Goal: Transaction & Acquisition: Purchase product/service

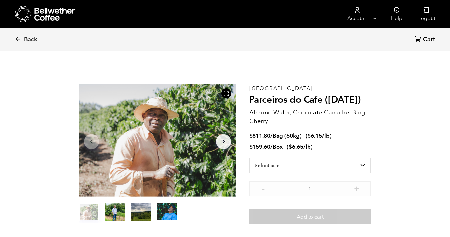
scroll to position [288, 284]
click at [286, 165] on select "Select size Bag (60kg) (132 lbs) Box (24 lbs)" at bounding box center [310, 166] width 122 height 16
select select "bag-3"
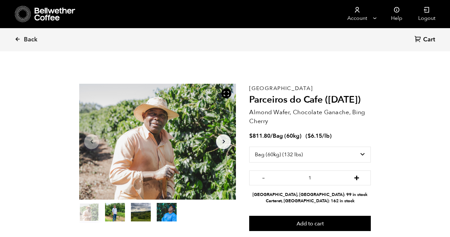
click at [356, 177] on button "+" at bounding box center [357, 177] width 8 height 7
type input "5"
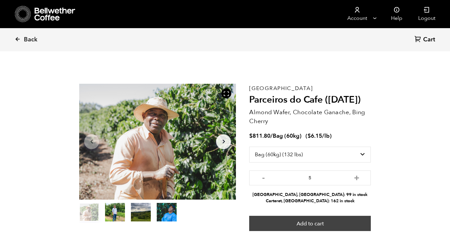
click at [314, 227] on button "Add to cart" at bounding box center [310, 223] width 122 height 15
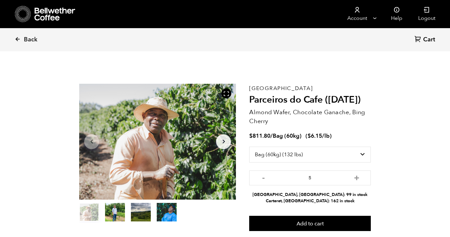
click at [25, 16] on icon at bounding box center [23, 14] width 16 height 17
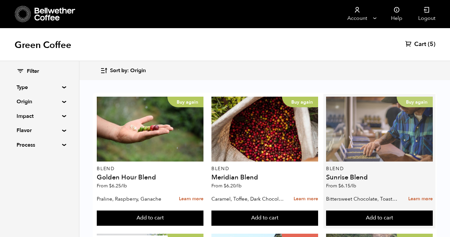
scroll to position [34, 0]
click at [376, 108] on div "Buy again" at bounding box center [379, 129] width 107 height 65
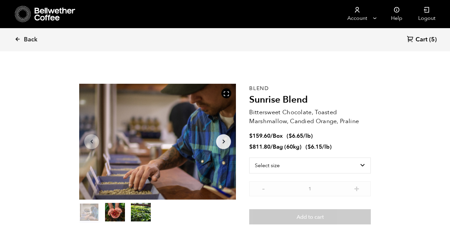
scroll to position [288, 284]
click at [336, 167] on select "Select size Bag (60kg) (132 lbs) Box (24 lbs)" at bounding box center [310, 166] width 122 height 16
select select "bag-3"
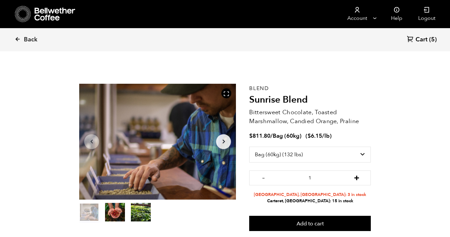
click at [358, 176] on button "+" at bounding box center [357, 177] width 8 height 7
type input "2"
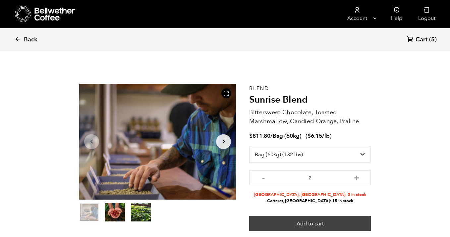
click at [328, 222] on button "Add to cart" at bounding box center [310, 223] width 122 height 15
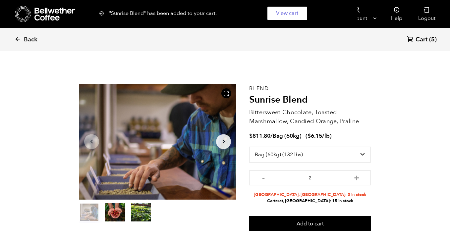
click at [19, 16] on div ""Sunrise Blend" has been added to your cart. View cart {"cart_contents_count":7}" at bounding box center [225, 13] width 450 height 27
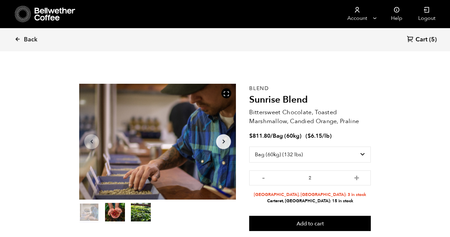
click at [18, 11] on icon at bounding box center [18, 11] width 0 height 0
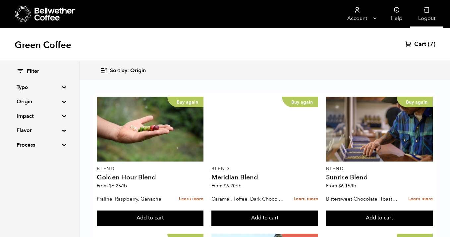
scroll to position [323, 0]
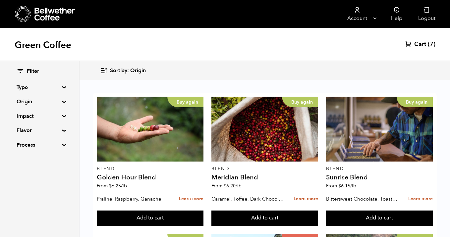
click at [421, 44] on span "Cart" at bounding box center [420, 44] width 12 height 8
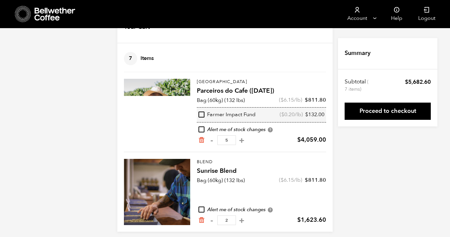
scroll to position [31, 0]
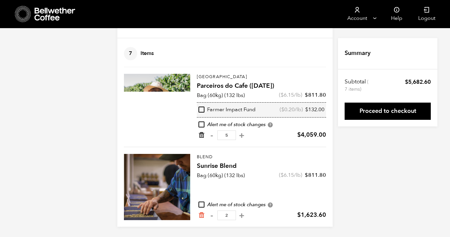
click at [200, 133] on icon "Remove from cart" at bounding box center [201, 135] width 7 height 7
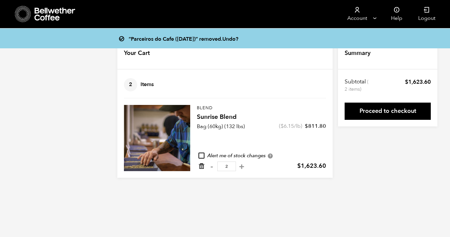
click at [202, 166] on icon "Remove from cart" at bounding box center [201, 166] width 7 height 7
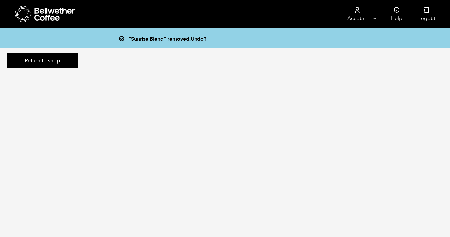
click at [21, 20] on icon at bounding box center [23, 14] width 16 height 17
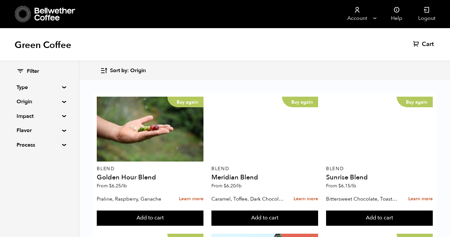
scroll to position [121, 0]
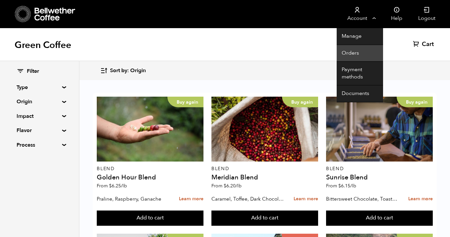
click at [363, 49] on link "Orders" at bounding box center [360, 53] width 46 height 17
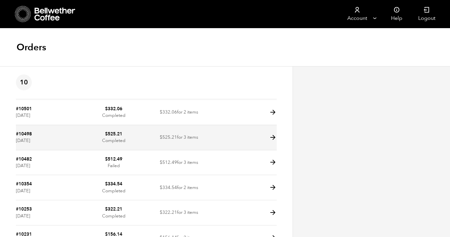
click at [274, 136] on icon at bounding box center [273, 138] width 8 height 8
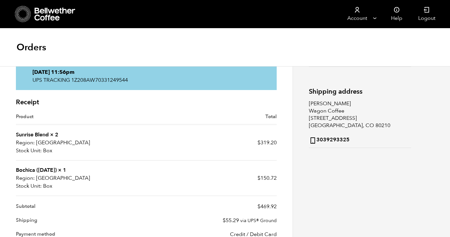
scroll to position [94, 0]
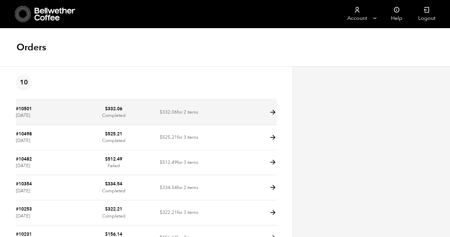
click at [272, 113] on icon at bounding box center [273, 113] width 8 height 8
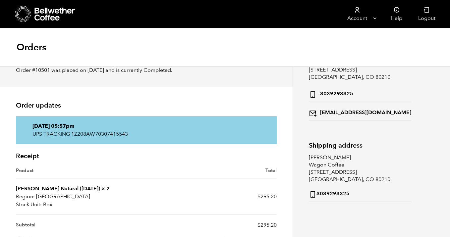
scroll to position [43, 0]
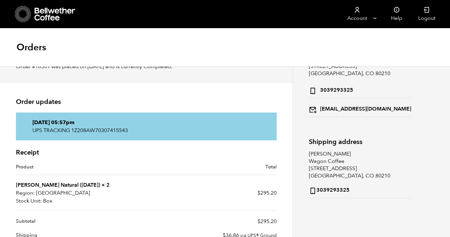
click at [19, 12] on icon at bounding box center [23, 14] width 16 height 17
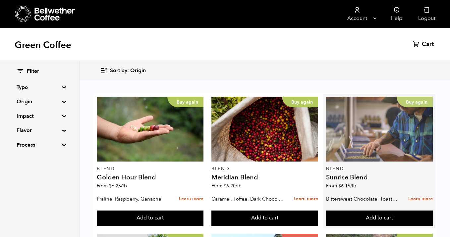
click at [390, 124] on div "Buy again" at bounding box center [379, 129] width 107 height 65
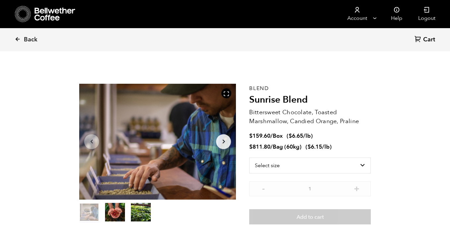
scroll to position [288, 284]
click at [312, 162] on select "Select size Bag (60kg) (132 lbs) Box (24 lbs)" at bounding box center [310, 166] width 122 height 16
select select "box"
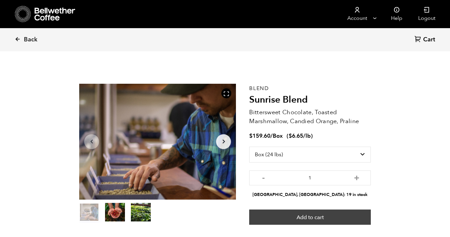
click at [318, 217] on button "Add to cart" at bounding box center [310, 217] width 122 height 15
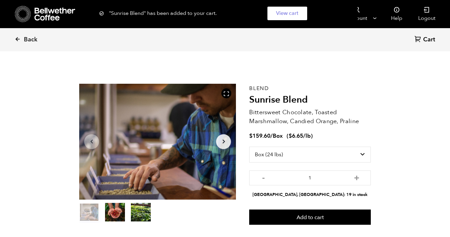
click at [426, 41] on span "Cart" at bounding box center [429, 40] width 12 height 8
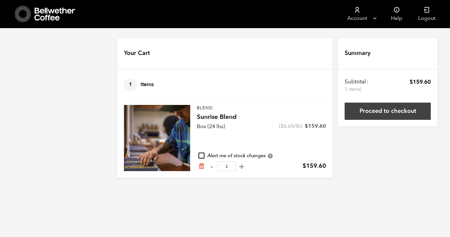
click at [387, 111] on link "Proceed to checkout" at bounding box center [388, 111] width 86 height 17
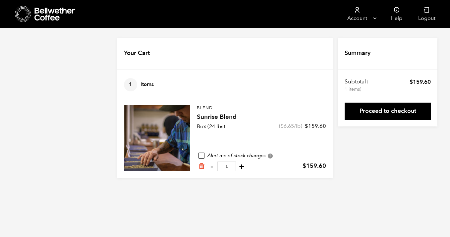
click at [240, 167] on button "+" at bounding box center [242, 166] width 8 height 7
type input "2"
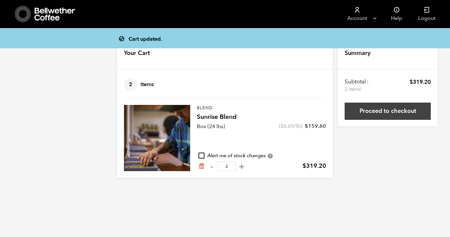
click at [398, 112] on link "Proceed to checkout" at bounding box center [388, 111] width 86 height 17
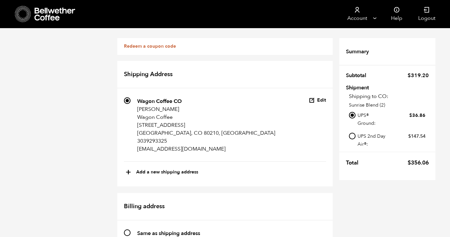
click at [177, 46] on div "Redeem a coupon code" at bounding box center [224, 46] width 215 height 17
click at [159, 46] on link "Redeem a coupon code" at bounding box center [150, 46] width 52 height 6
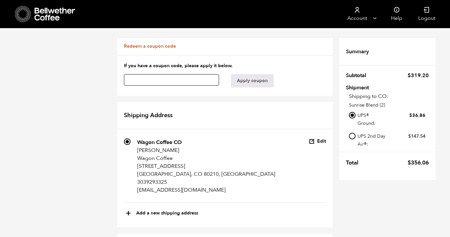
click at [197, 79] on input "text" at bounding box center [171, 80] width 95 height 12
paste input "6zzos99ude45q2un"
type input "6zzos99ude45q2un"
click at [259, 81] on button "Apply coupon" at bounding box center [252, 80] width 43 height 13
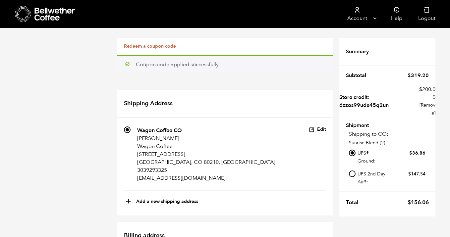
scroll to position [185, 0]
click at [20, 11] on icon at bounding box center [23, 14] width 16 height 17
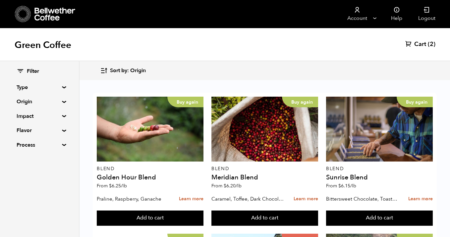
scroll to position [339, 0]
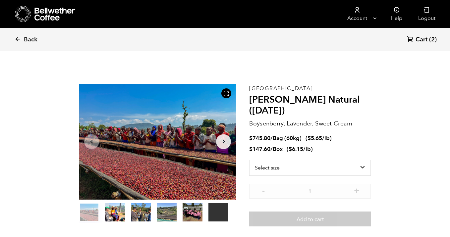
scroll to position [288, 284]
click at [289, 168] on select "Select size Bag (60kg) (132 lbs) Box (24 lbs)" at bounding box center [310, 168] width 122 height 16
select select "box"
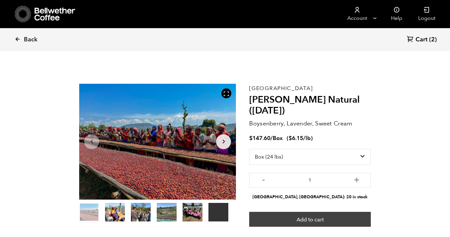
click at [314, 219] on button "Add to cart" at bounding box center [310, 219] width 122 height 15
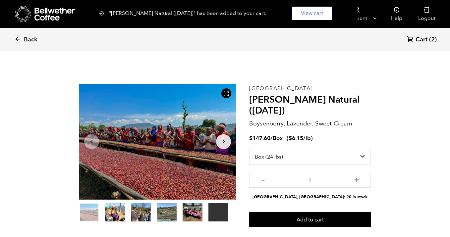
click at [429, 38] on link "Cart (2)" at bounding box center [422, 39] width 30 height 9
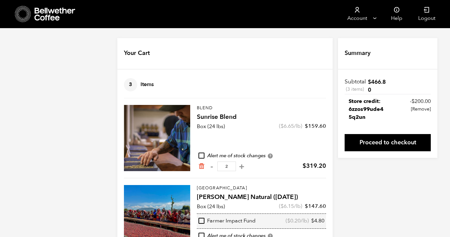
scroll to position [31, 0]
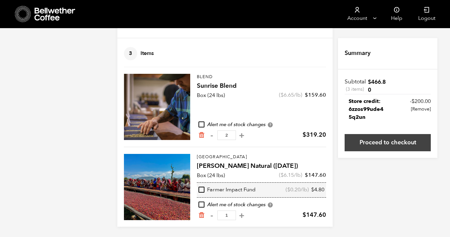
click at [372, 144] on link "Proceed to checkout" at bounding box center [388, 142] width 86 height 17
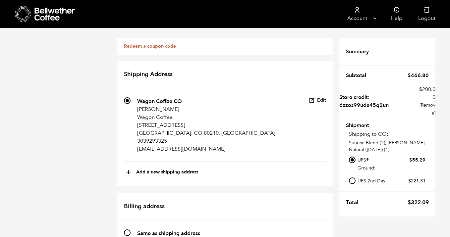
scroll to position [230, 0]
radio input "true"
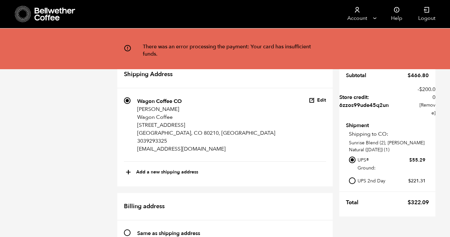
scroll to position [0, 0]
click at [20, 17] on icon at bounding box center [23, 14] width 16 height 17
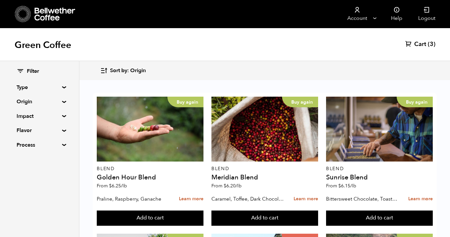
click at [418, 44] on span "Cart" at bounding box center [420, 44] width 12 height 8
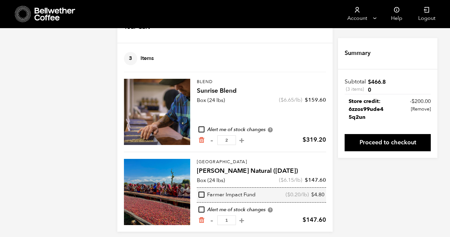
scroll to position [31, 0]
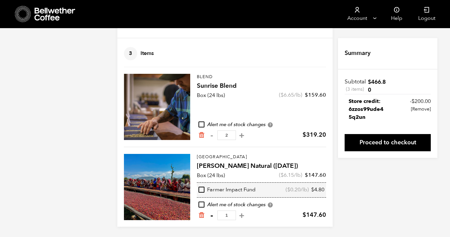
click at [211, 214] on button "-" at bounding box center [211, 215] width 8 height 7
type input "0"
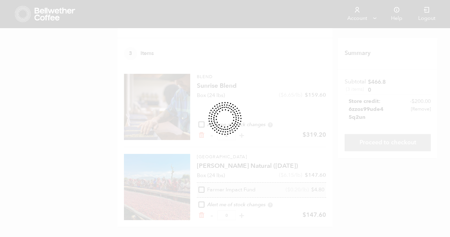
scroll to position [0, 0]
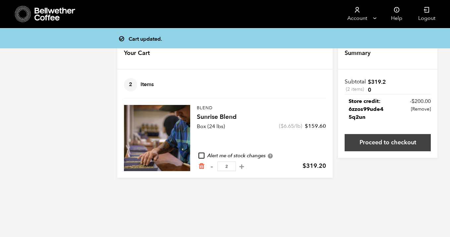
click at [372, 143] on link "Proceed to checkout" at bounding box center [388, 142] width 86 height 17
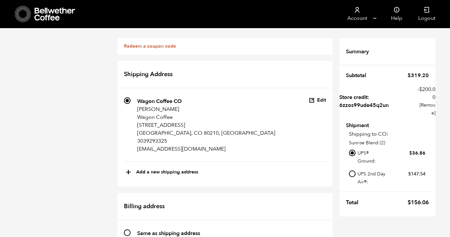
scroll to position [222, 0]
radio input "true"
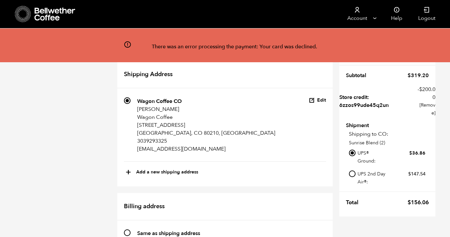
scroll to position [282, 0]
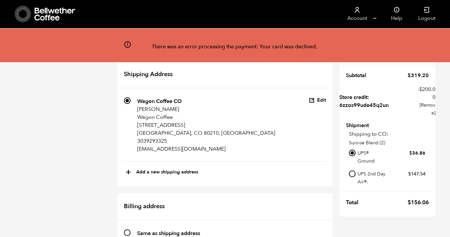
radio input "true"
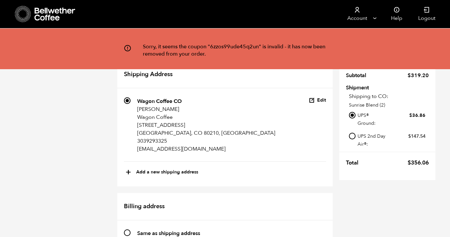
scroll to position [0, 0]
click at [291, 77] on h2 "Shipping Address" at bounding box center [224, 75] width 215 height 28
click at [267, 118] on li "95 Wagon Coffee CO Tami Canaday Wagon Coffee 2122 S. Lafayette St. Denver, CO 8…" at bounding box center [225, 129] width 202 height 65
click at [242, 109] on li "95 Wagon Coffee CO Tami Canaday Wagon Coffee 2122 S. Lafayette St. Denver, CO 8…" at bounding box center [225, 129] width 202 height 65
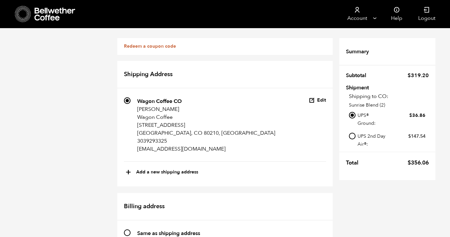
click at [193, 47] on div "Redeem a coupon code" at bounding box center [224, 46] width 215 height 17
click at [182, 46] on div "Redeem a coupon code" at bounding box center [224, 46] width 215 height 17
click at [165, 47] on link "Redeem a coupon code" at bounding box center [150, 46] width 52 height 6
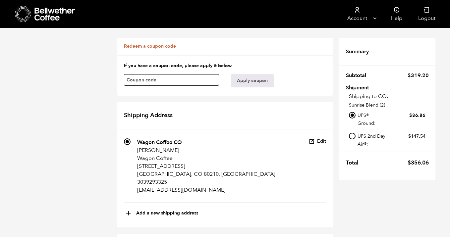
paste input "6zzos99ude45q2un"
type input "6zzos99ude45q2un"
click at [243, 78] on button "Apply coupon" at bounding box center [252, 80] width 43 height 13
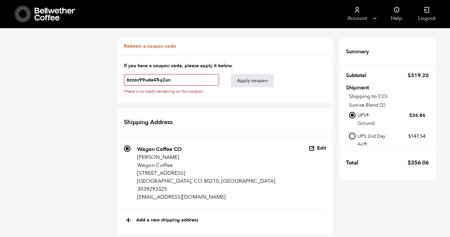
scroll to position [363, 0]
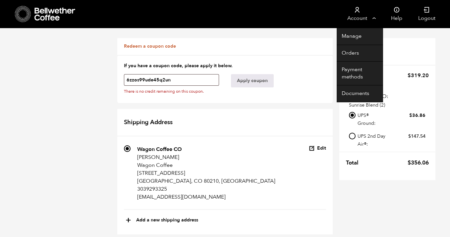
click at [363, 19] on link "Account" at bounding box center [357, 14] width 41 height 28
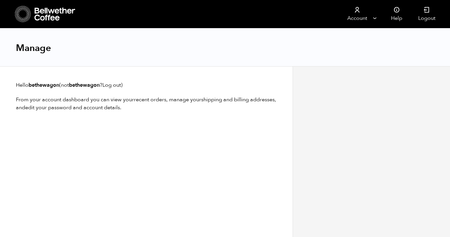
click at [361, 54] on div "Manage" at bounding box center [225, 48] width 450 height 38
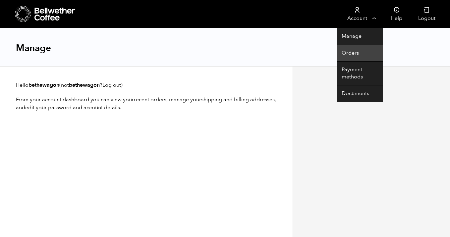
click at [355, 51] on link "Orders" at bounding box center [360, 53] width 46 height 17
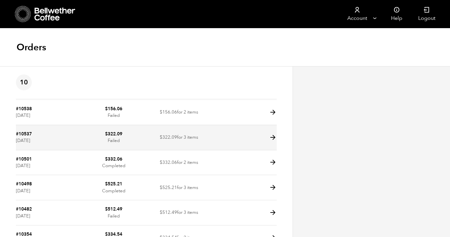
click at [271, 137] on icon at bounding box center [273, 138] width 8 height 8
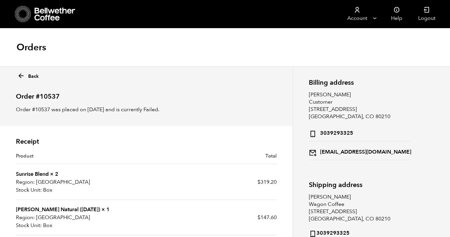
click at [21, 76] on icon at bounding box center [21, 76] width 8 height 8
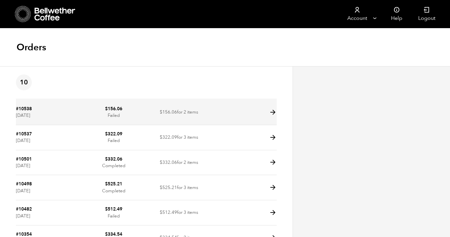
click at [271, 112] on icon at bounding box center [273, 113] width 8 height 8
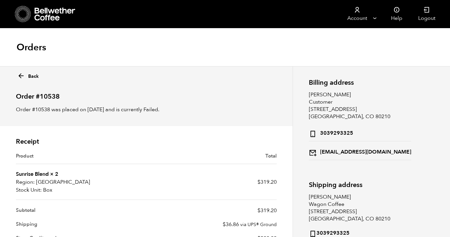
click at [19, 76] on icon at bounding box center [21, 76] width 8 height 8
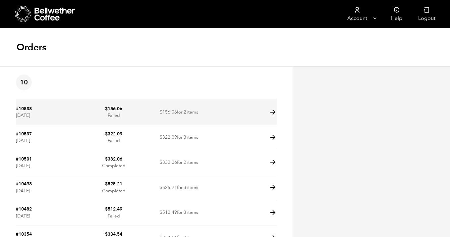
click at [273, 111] on icon at bounding box center [273, 113] width 8 height 8
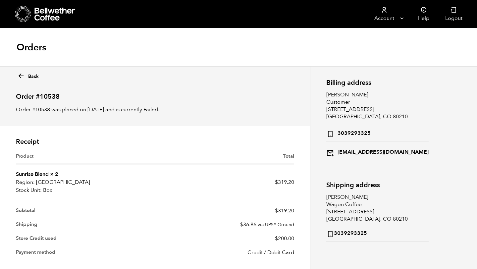
click at [24, 11] on icon at bounding box center [23, 14] width 16 height 17
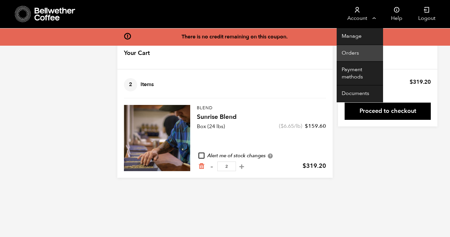
click at [354, 50] on link "Orders" at bounding box center [360, 53] width 46 height 17
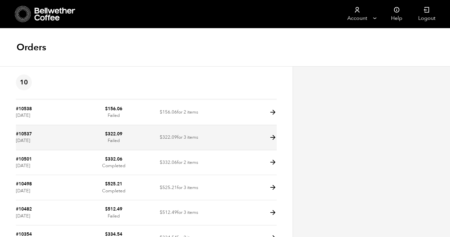
click at [271, 137] on icon at bounding box center [273, 138] width 8 height 8
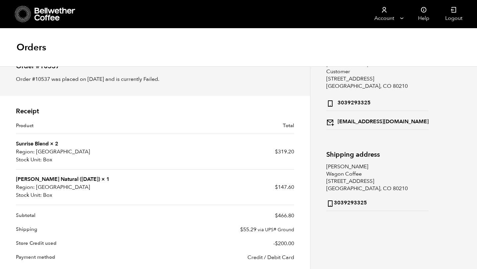
scroll to position [33, 0]
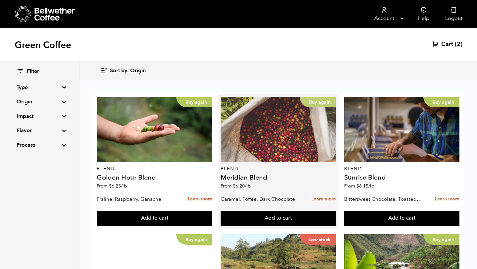
scroll to position [12, 0]
